Goal: Transaction & Acquisition: Download file/media

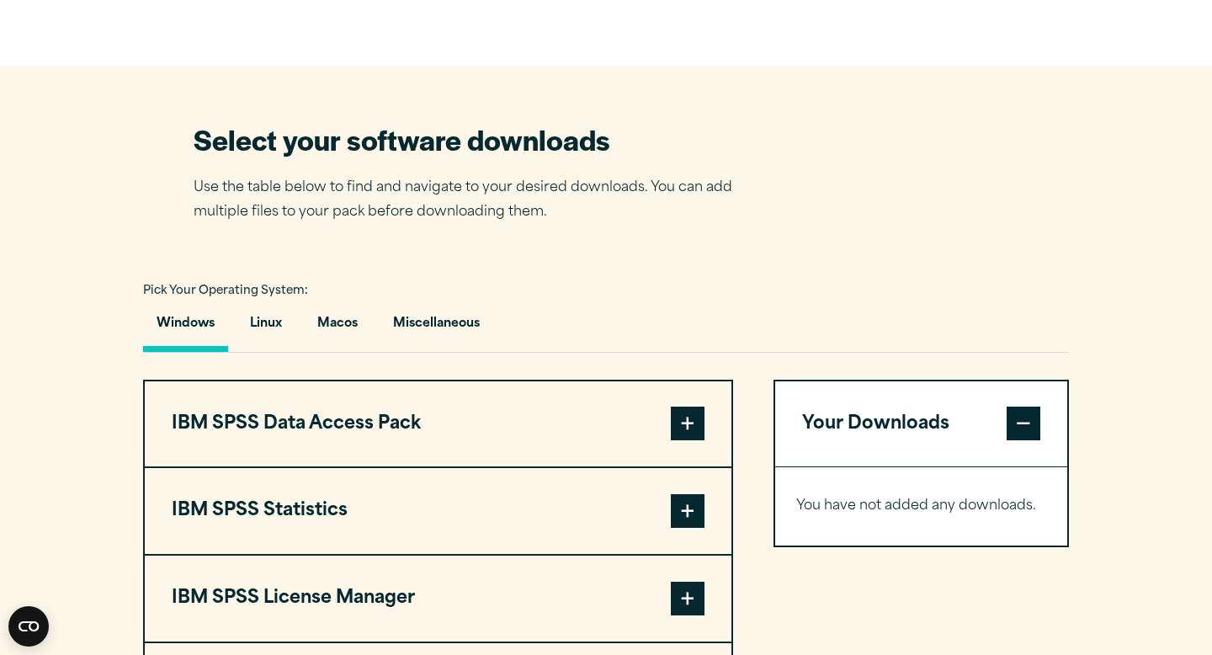
scroll to position [969, 0]
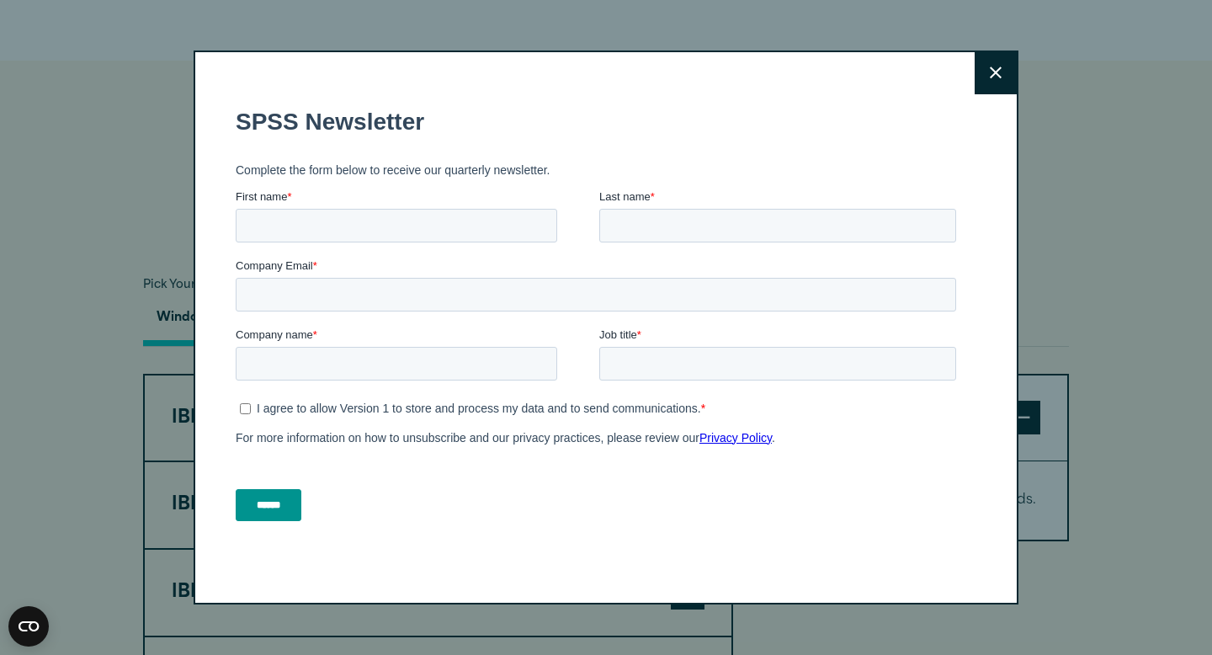
click at [986, 72] on button "Close" at bounding box center [996, 73] width 42 height 42
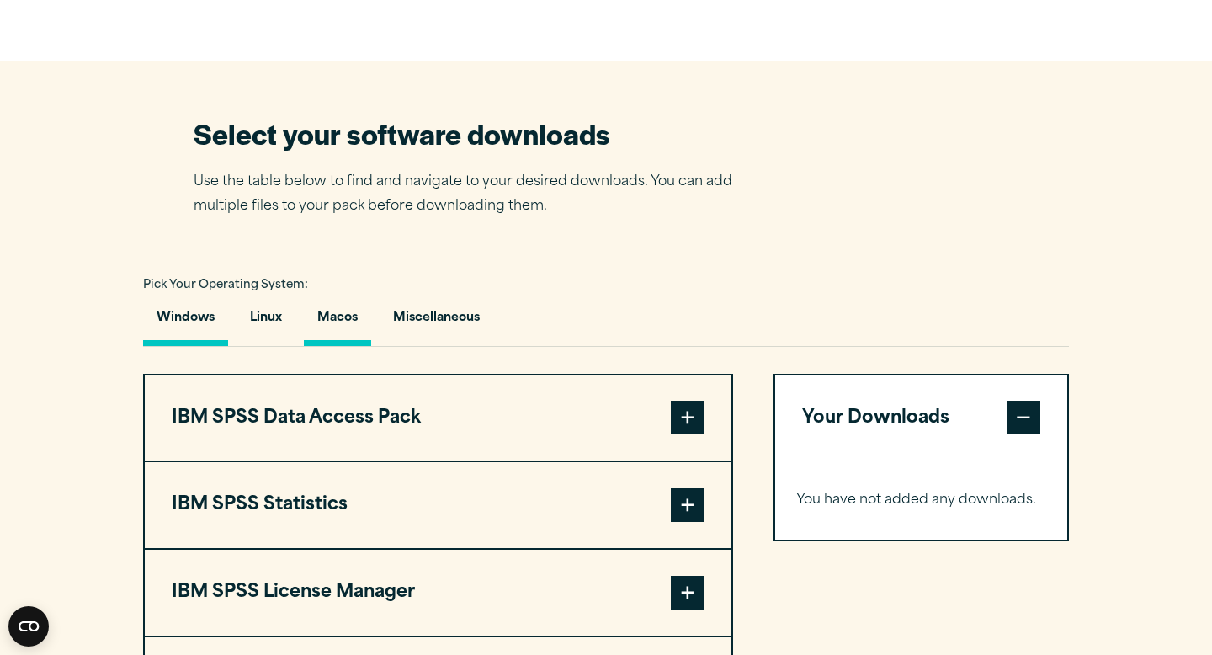
click at [351, 346] on button "Macos" at bounding box center [337, 322] width 67 height 48
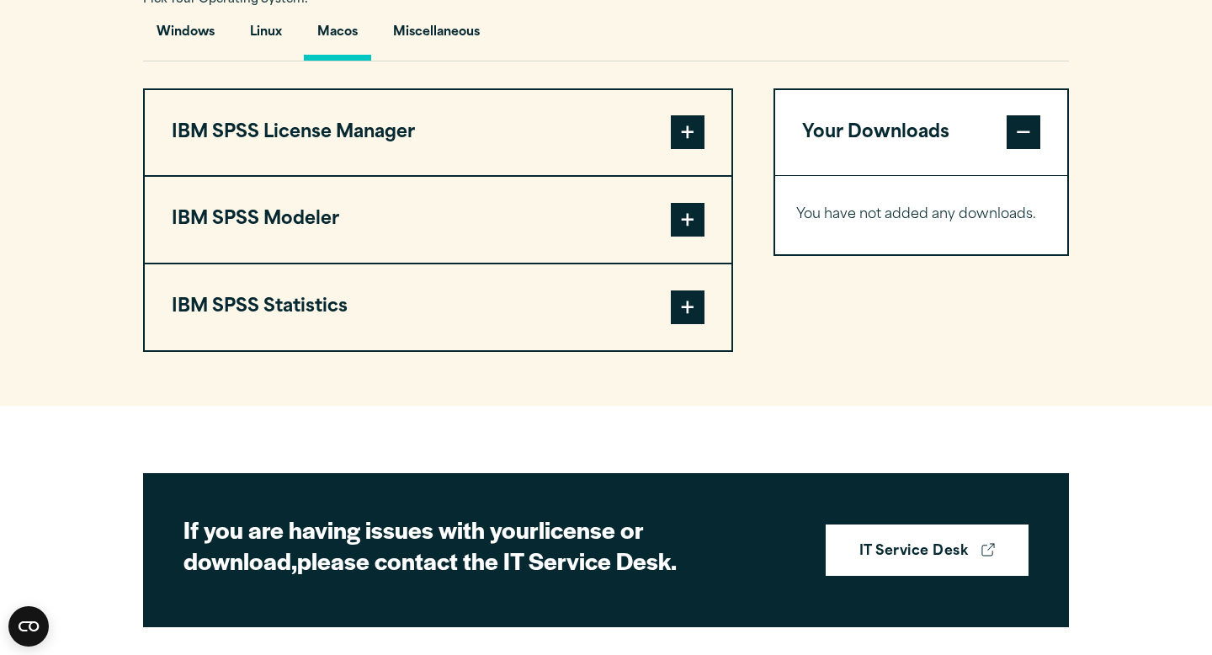
scroll to position [1258, 0]
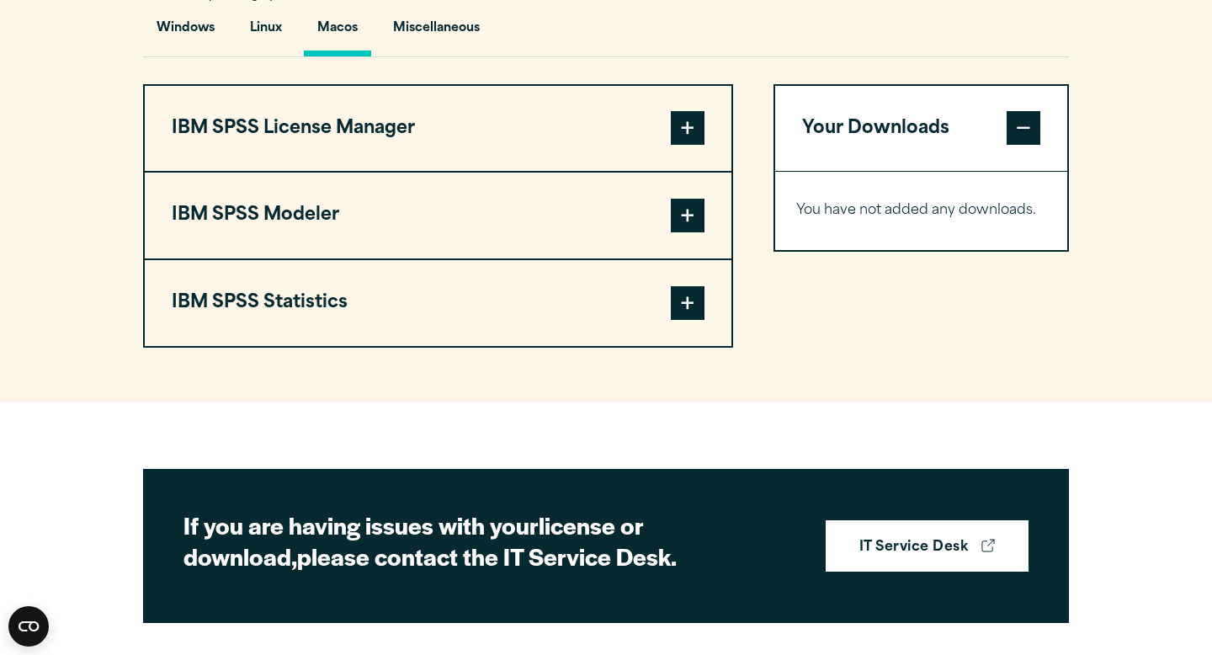
click at [682, 320] on span at bounding box center [688, 303] width 34 height 34
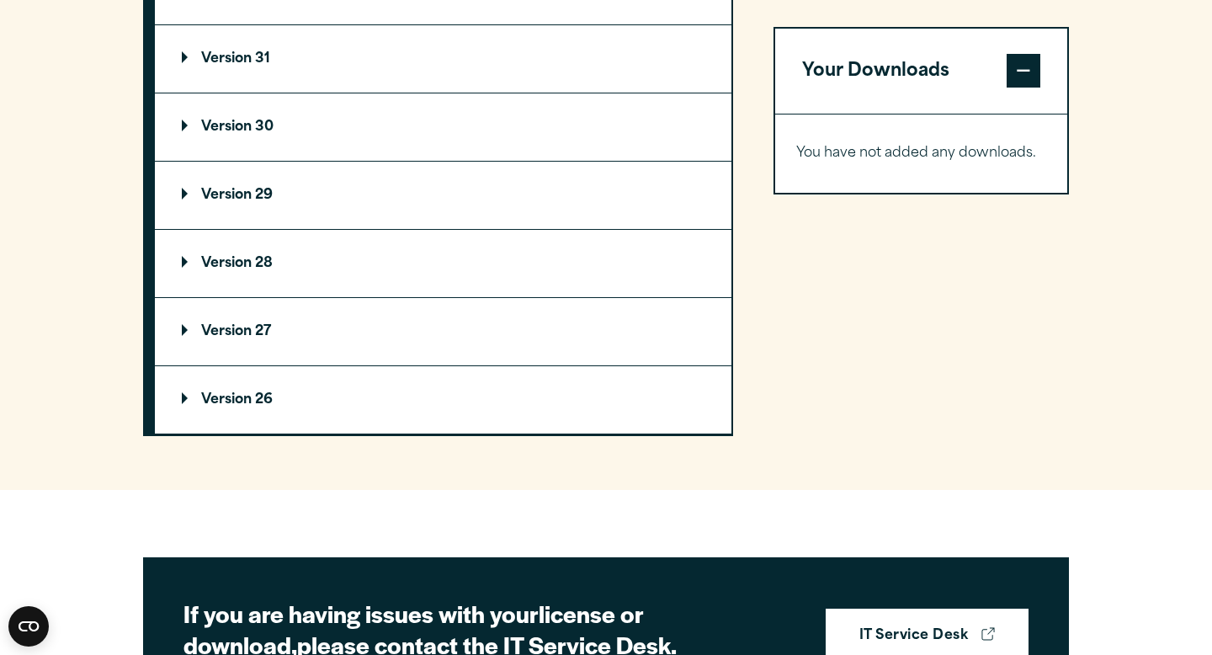
scroll to position [1567, 0]
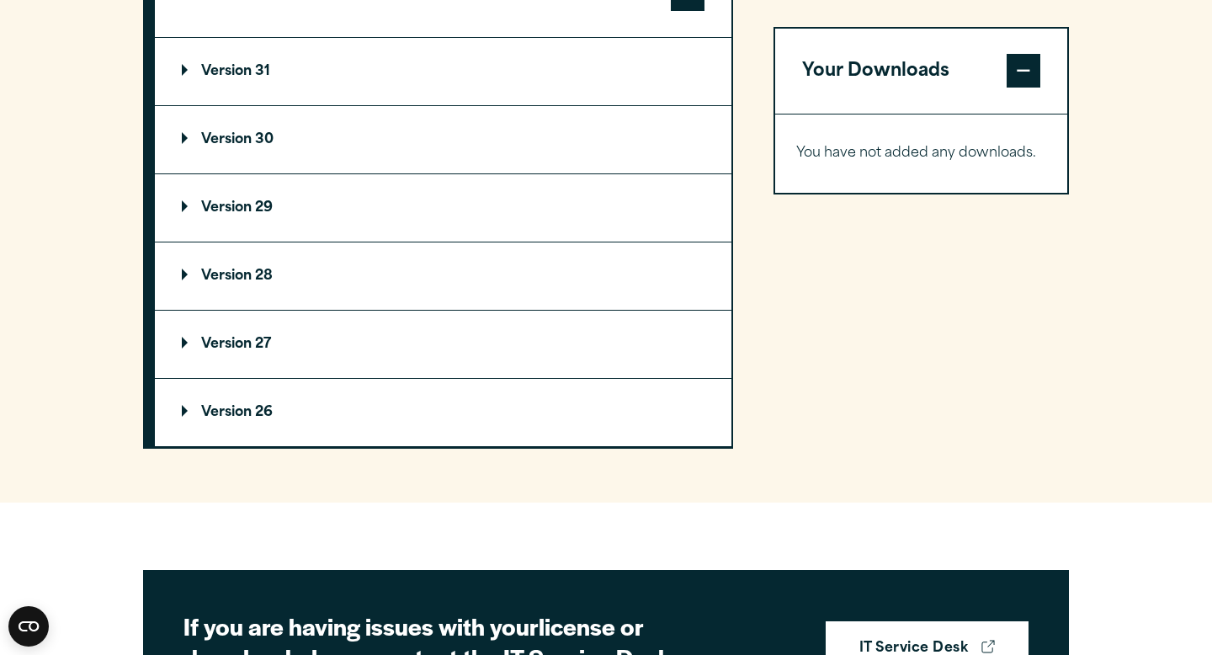
click at [246, 146] on p "Version 30" at bounding box center [228, 139] width 92 height 13
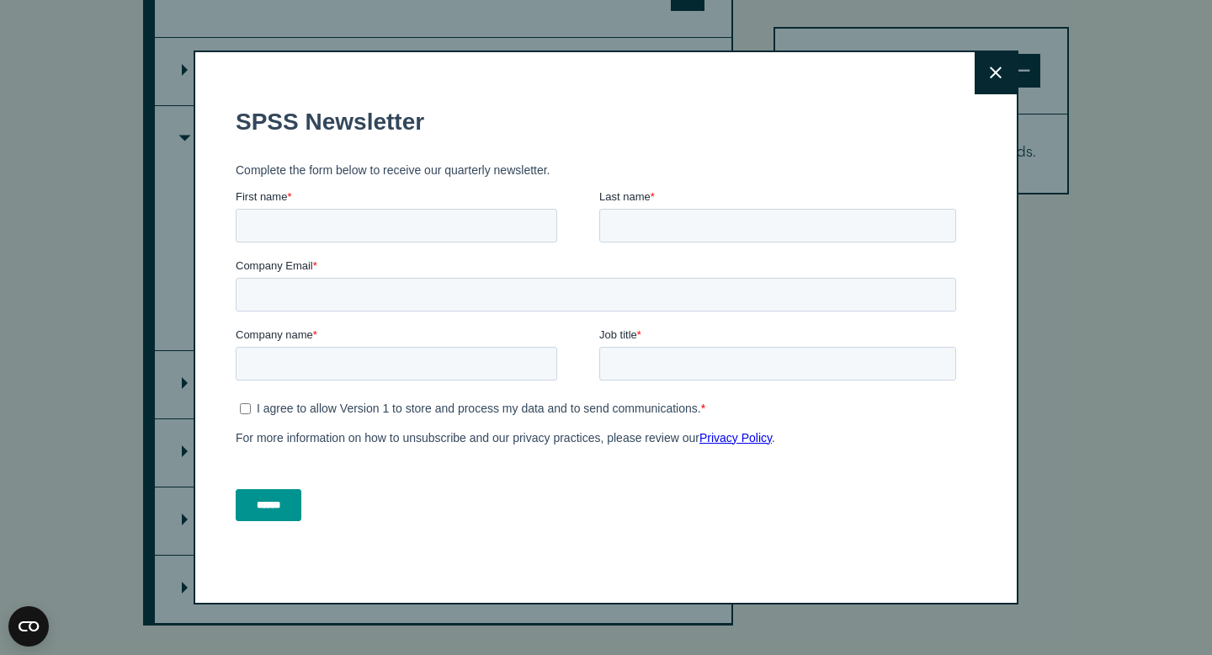
click at [989, 72] on button "Close" at bounding box center [996, 73] width 42 height 42
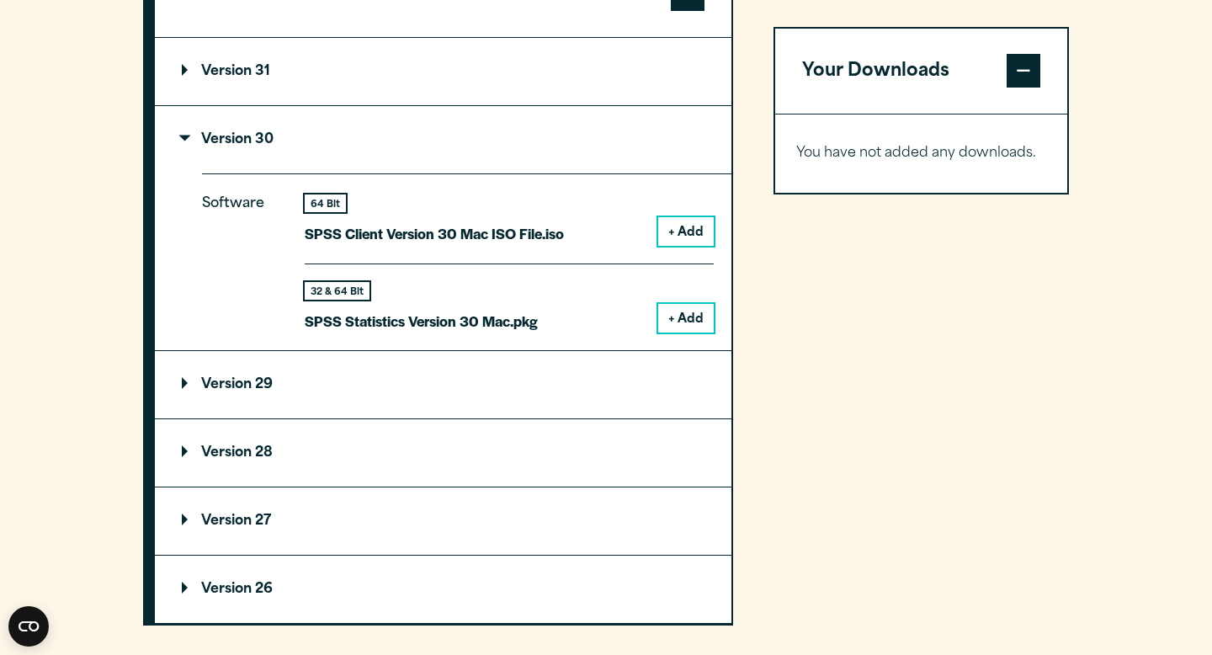
click at [685, 332] on button "+ Add" at bounding box center [686, 318] width 56 height 29
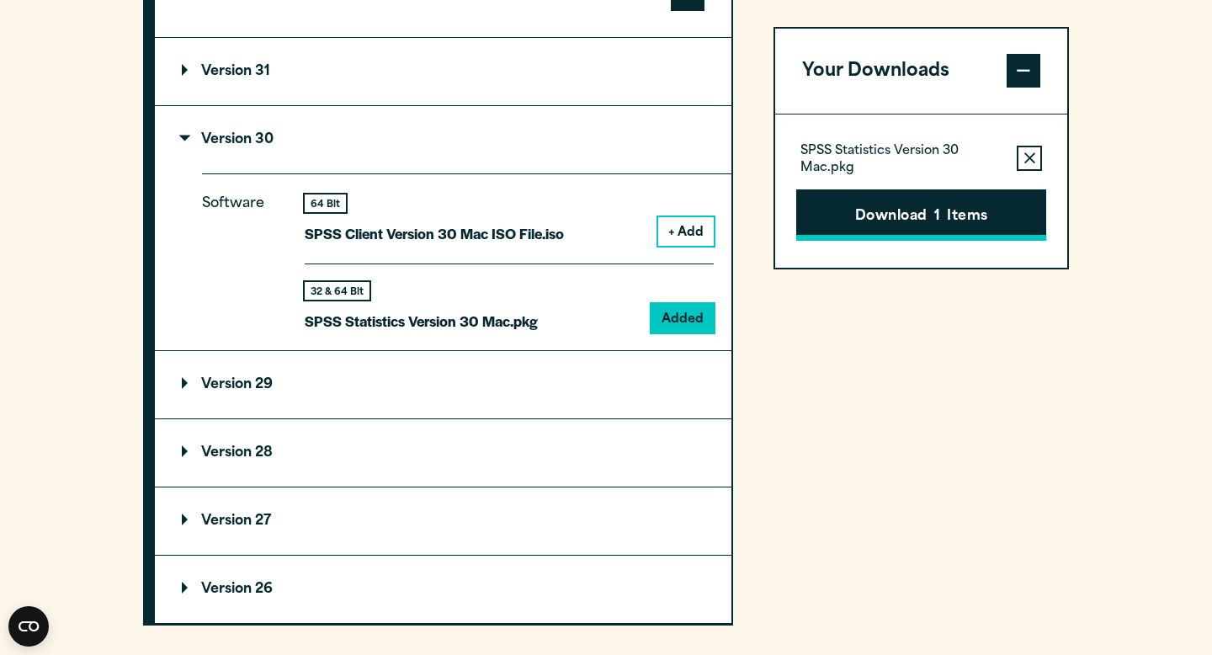
click at [901, 220] on button "Download 1 Items" at bounding box center [921, 215] width 250 height 52
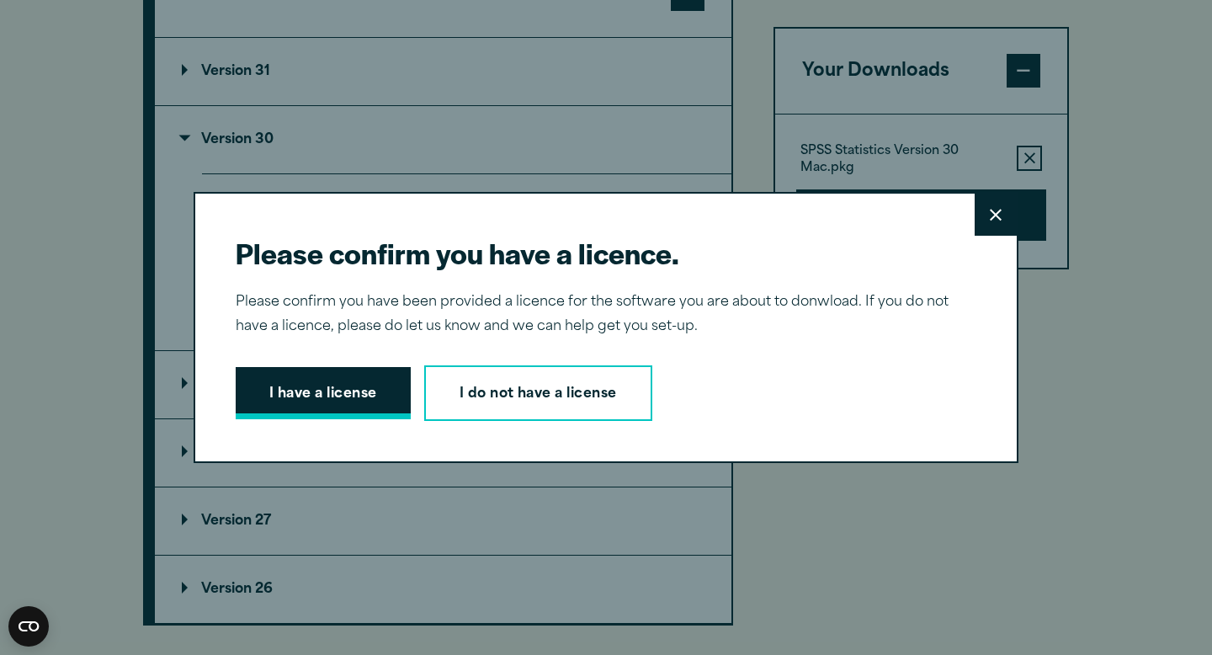
click at [311, 386] on button "I have a license" at bounding box center [323, 393] width 175 height 52
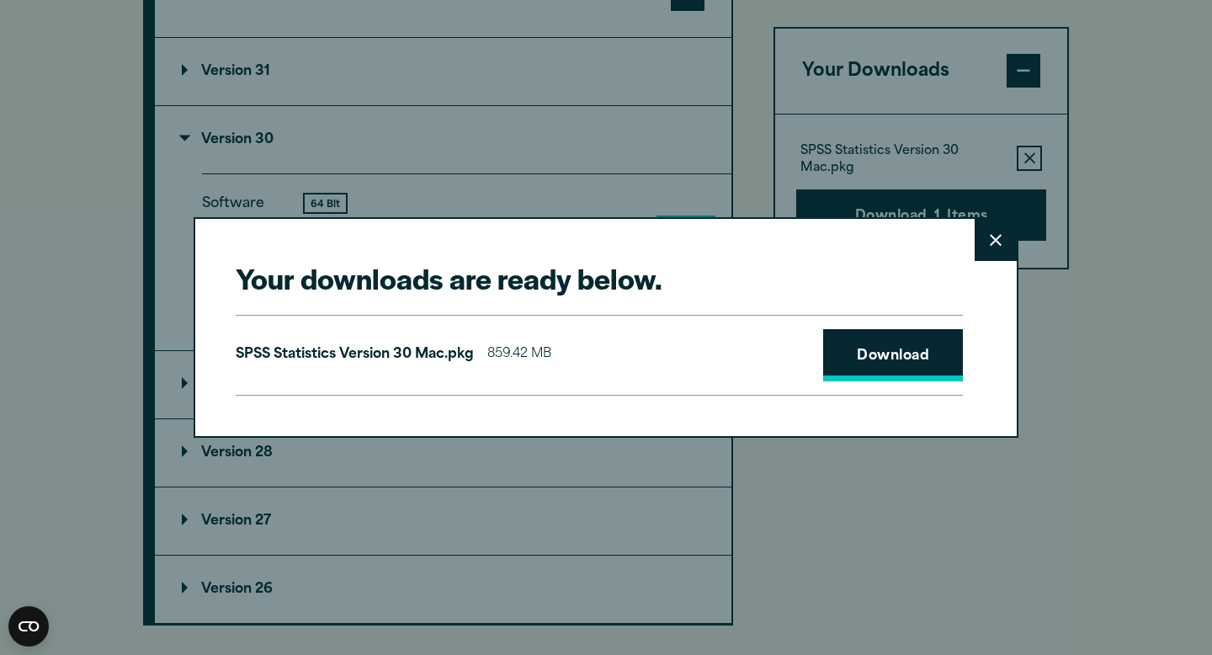
click at [864, 351] on link "Download" at bounding box center [893, 355] width 140 height 52
